Goal: Find specific page/section: Find specific page/section

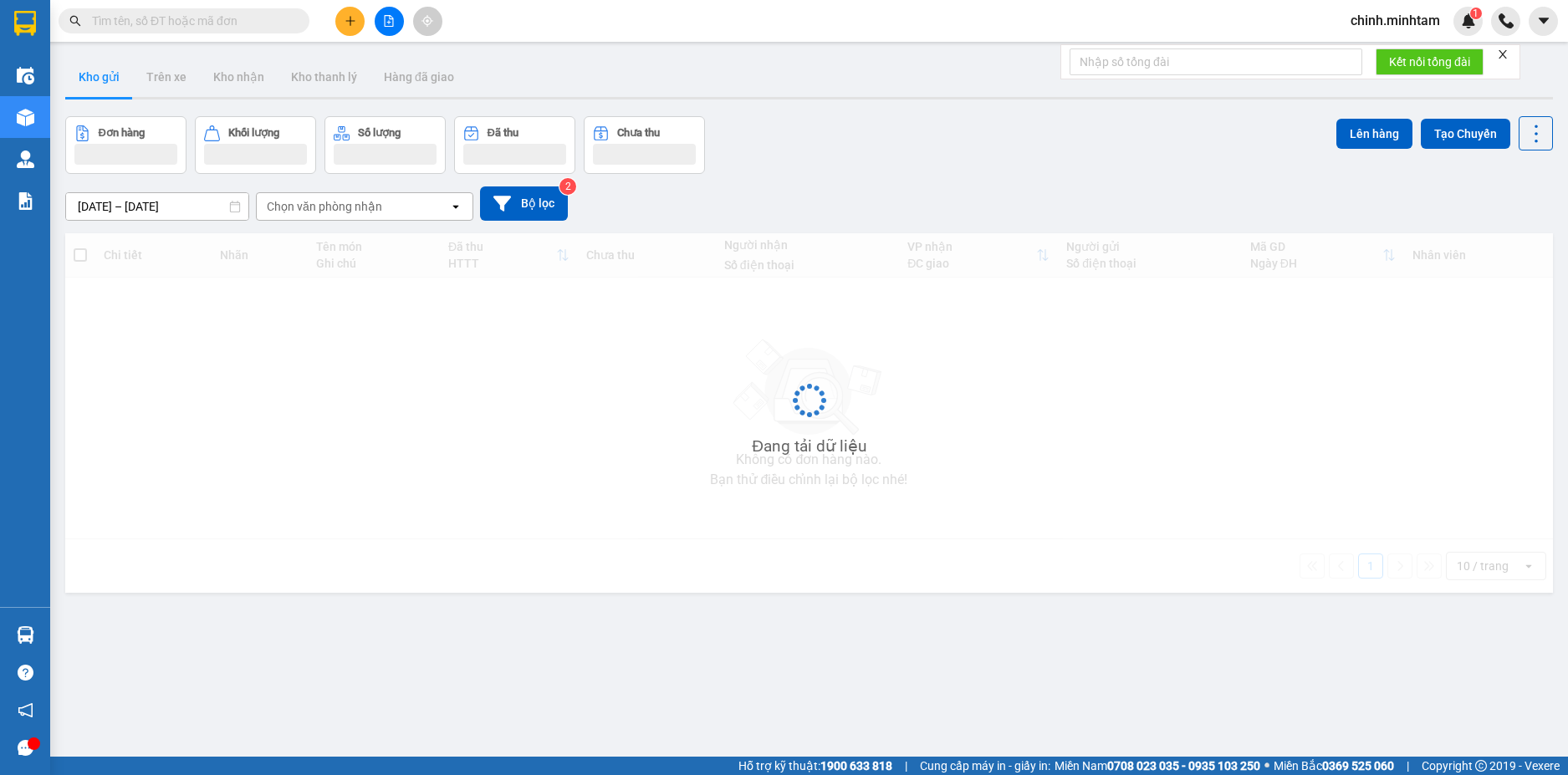
click at [211, 18] on input "text" at bounding box center [191, 21] width 198 height 19
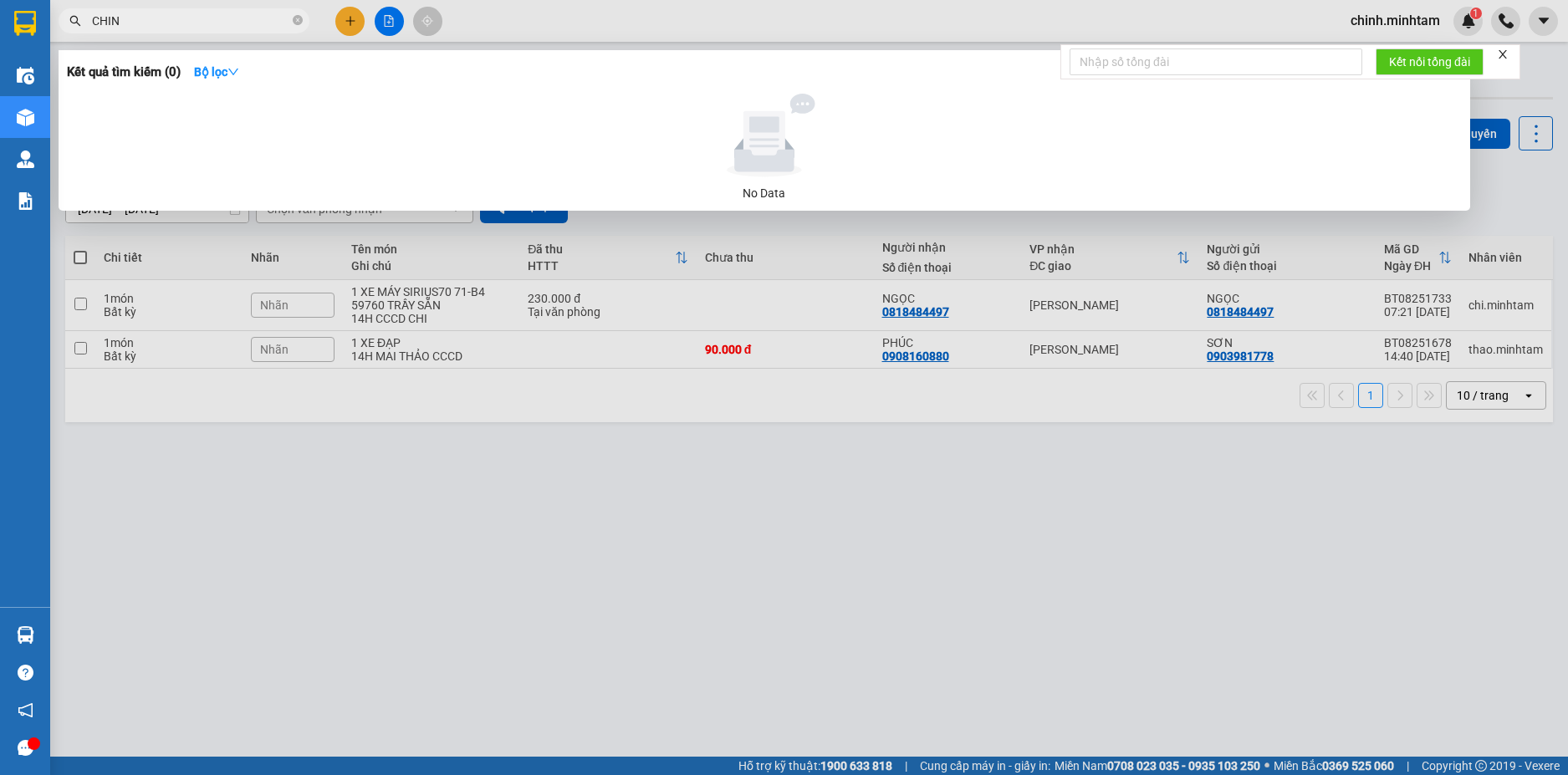
type input "CHINH"
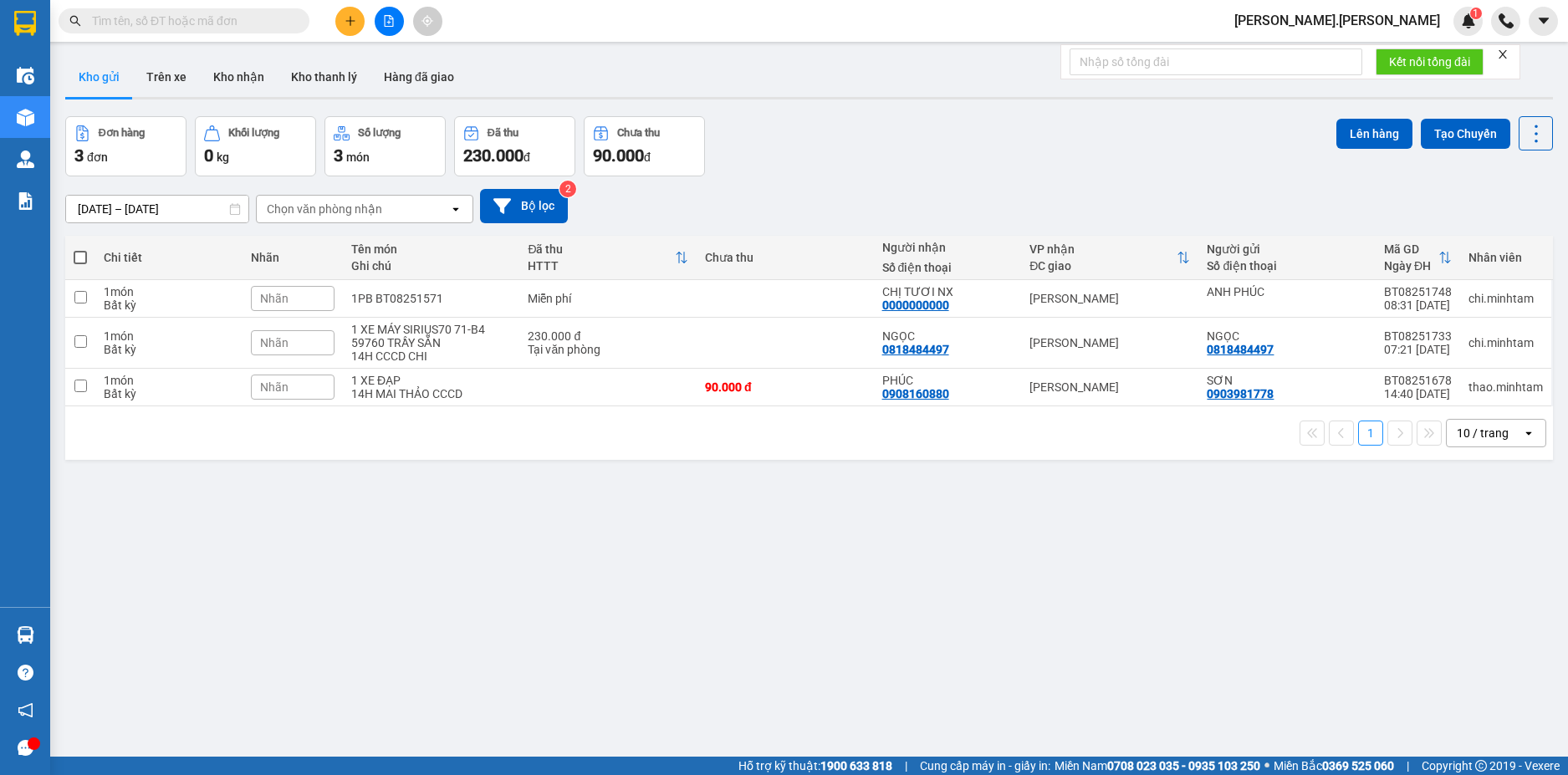
click at [193, 16] on input "text" at bounding box center [191, 21] width 198 height 19
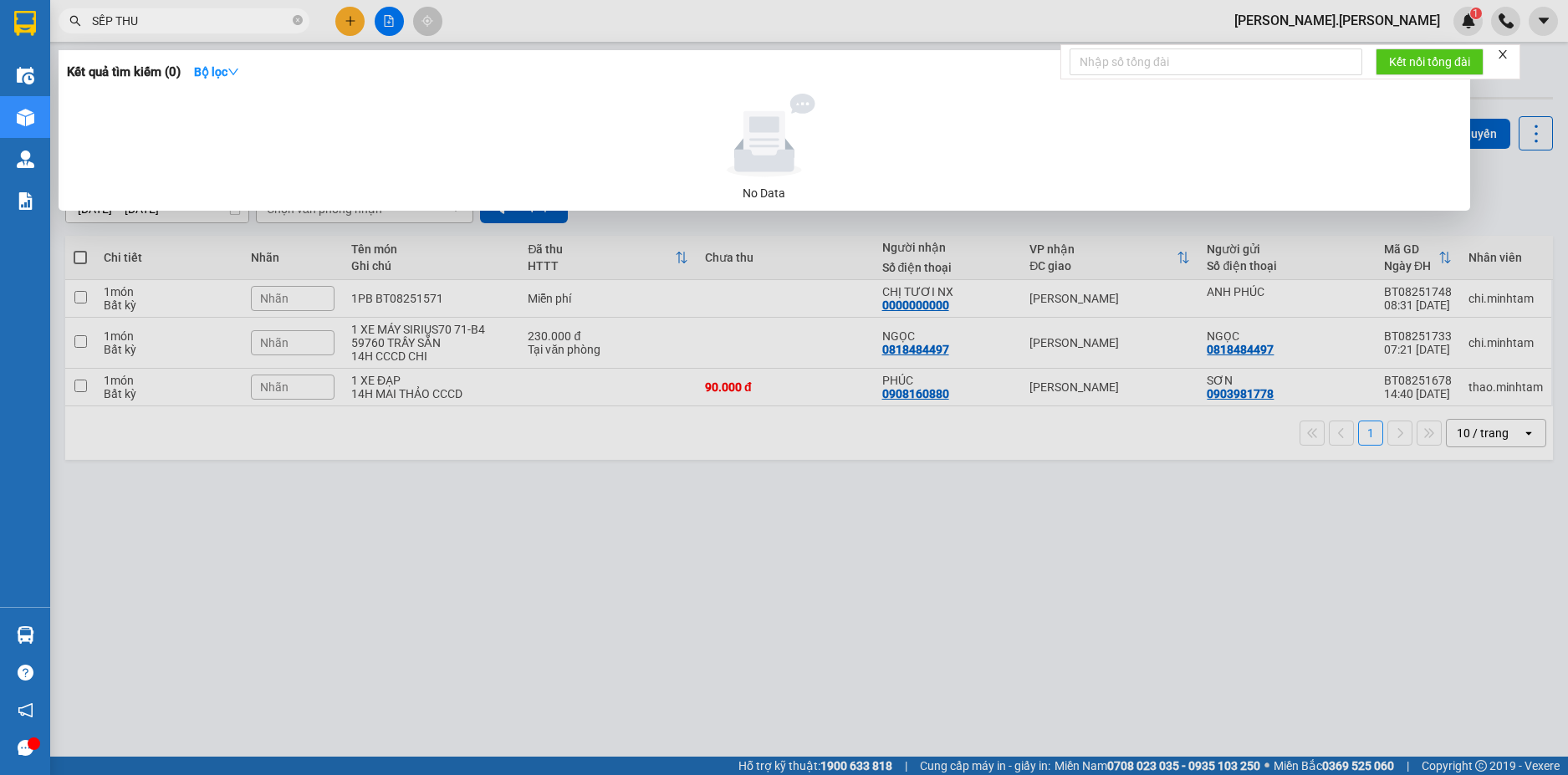
type input "SẾP THUỶ"
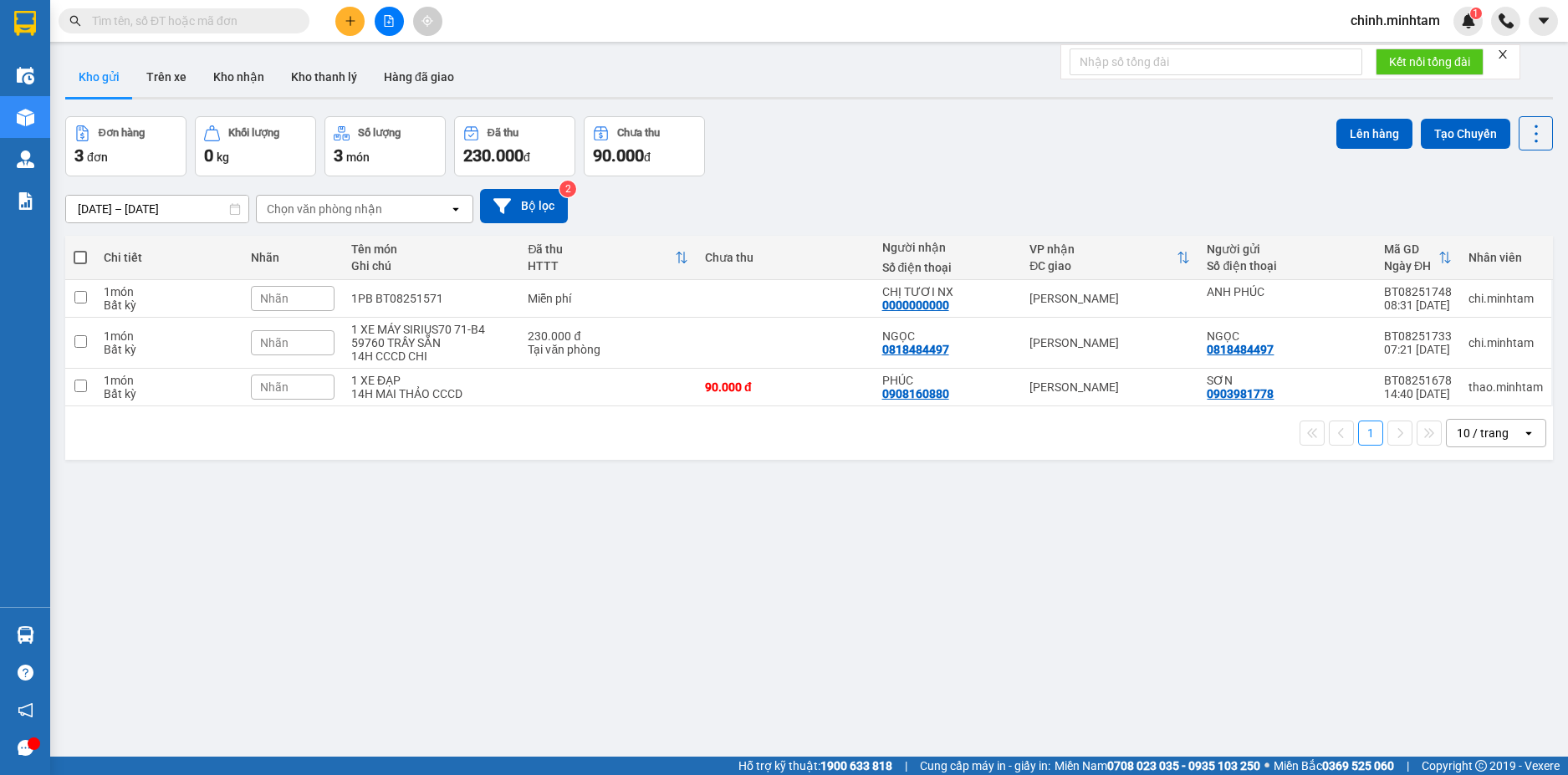
click at [221, 12] on input "text" at bounding box center [191, 21] width 198 height 19
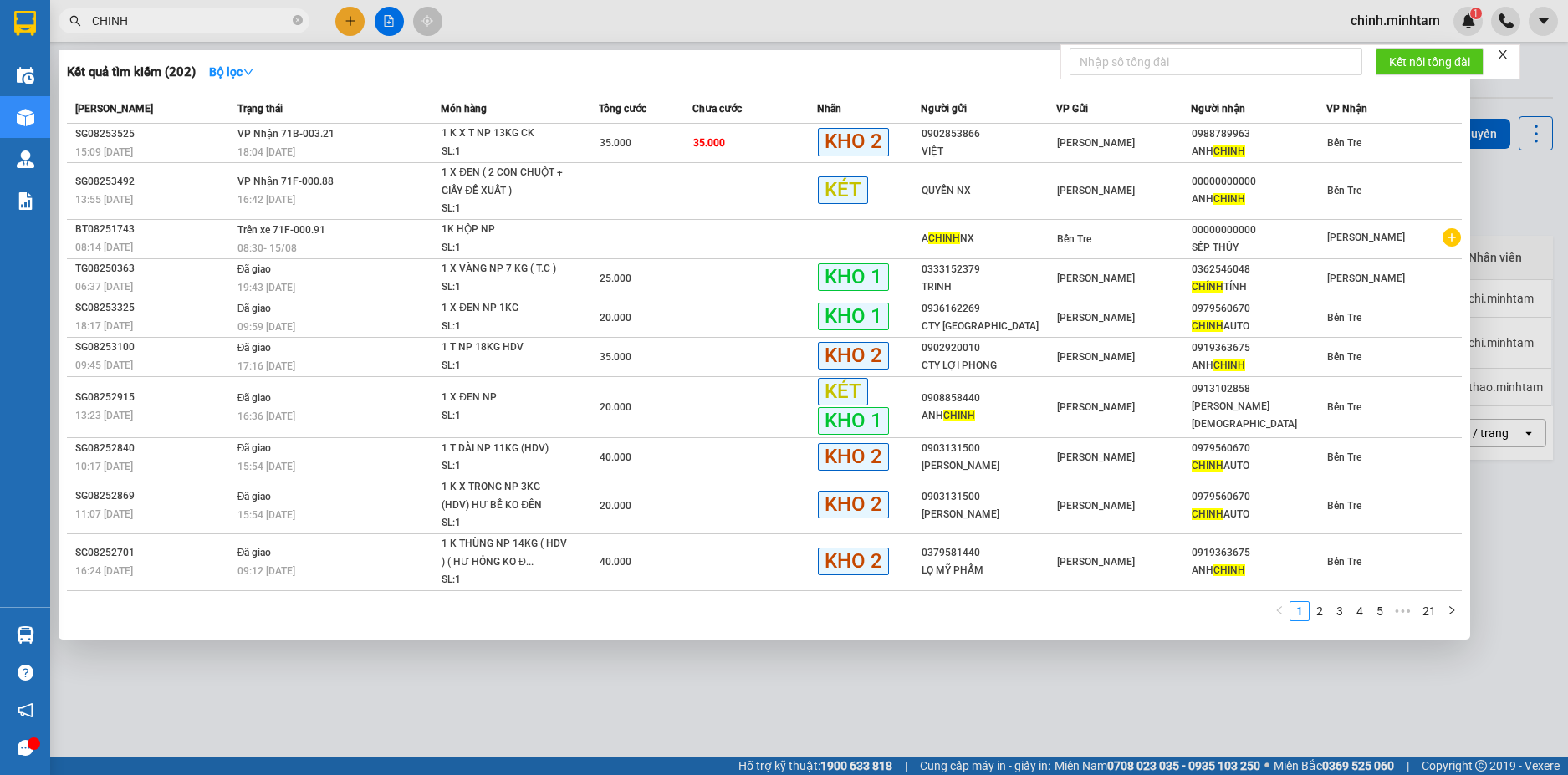
type input "CHINH"
